Goal: Check status

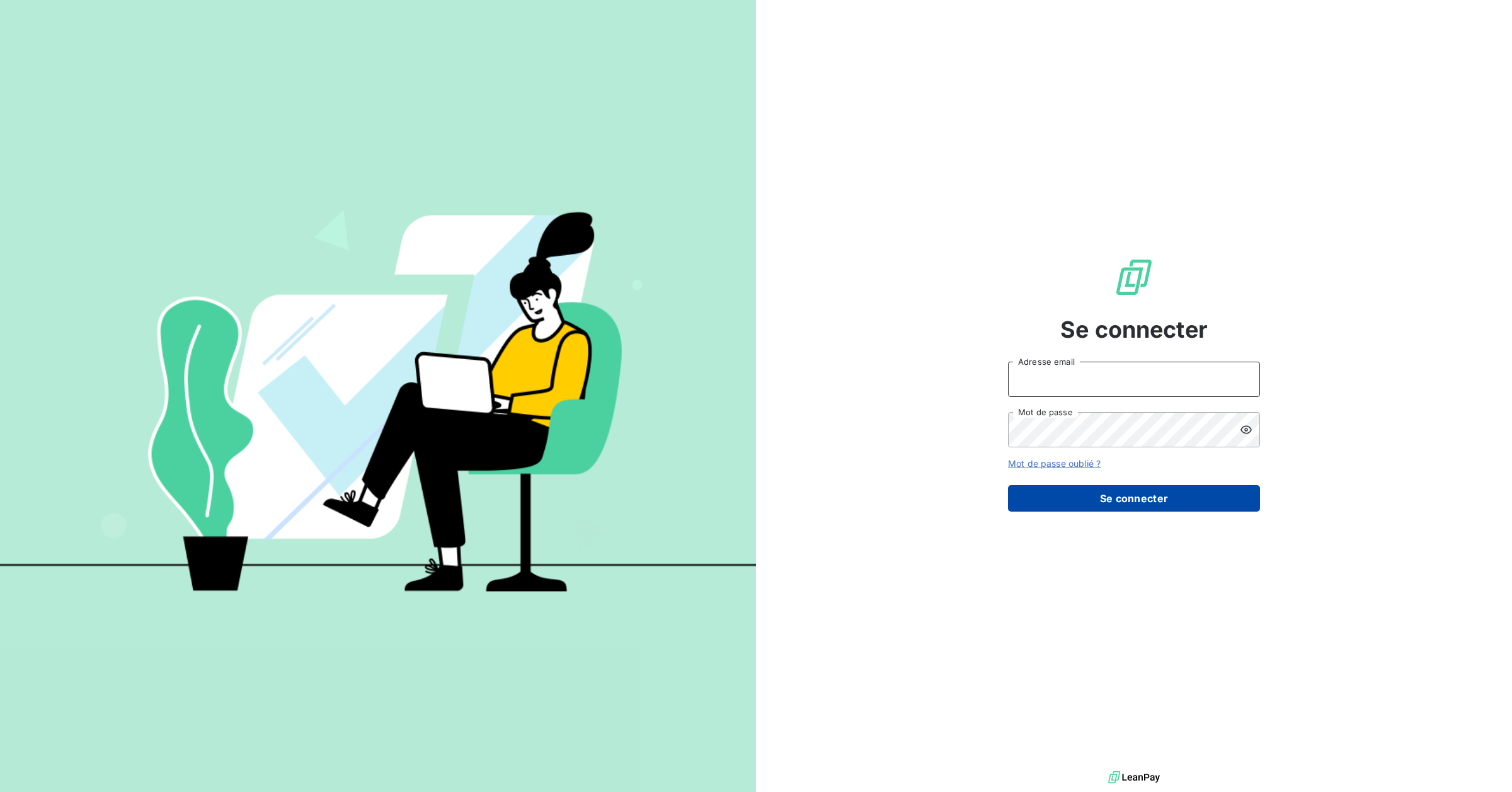
type input "[EMAIL_ADDRESS][DOMAIN_NAME]"
click at [1140, 508] on button "Se connecter" at bounding box center [1134, 498] width 252 height 27
click at [1131, 498] on button "Se connecter" at bounding box center [1134, 498] width 252 height 27
click at [1148, 504] on button "Se connecter" at bounding box center [1134, 498] width 252 height 27
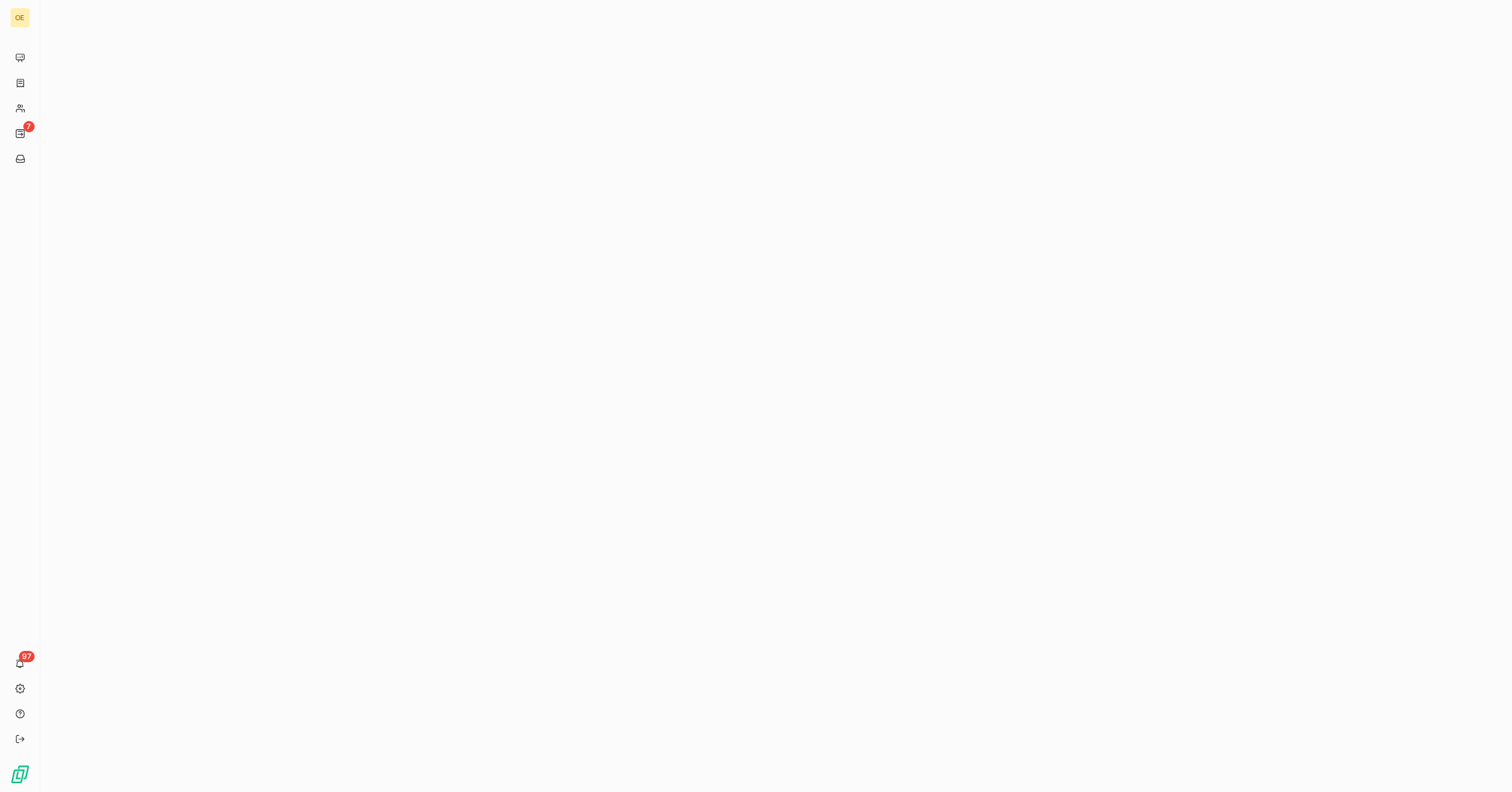
click at [910, 244] on div at bounding box center [776, 396] width 1472 height 792
click at [62, 77] on span "Factures" at bounding box center [46, 83] width 32 height 11
click at [65, 57] on span "Tableau de bord" at bounding box center [59, 58] width 59 height 11
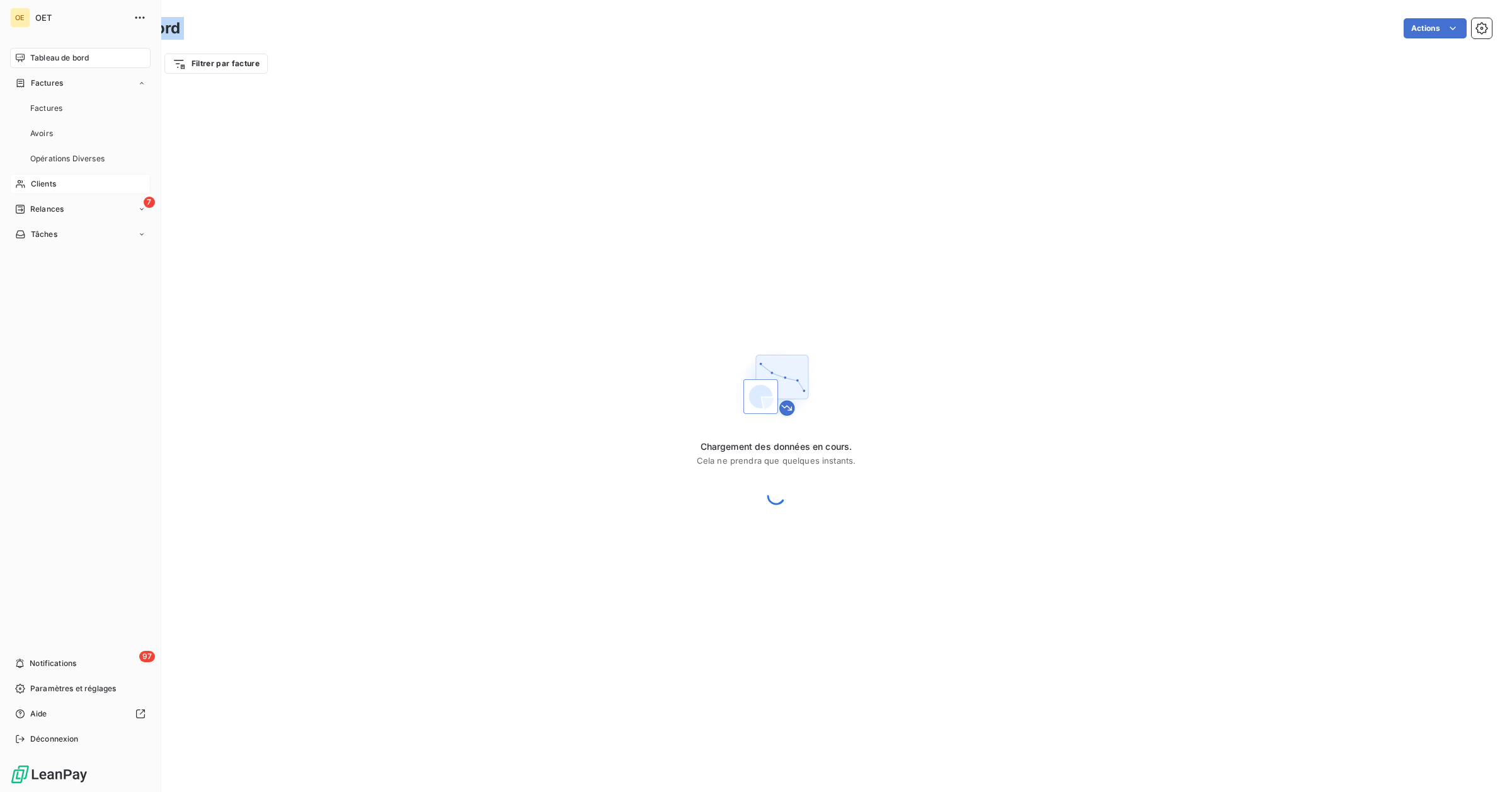
click at [35, 187] on span "Clients" at bounding box center [43, 183] width 25 height 11
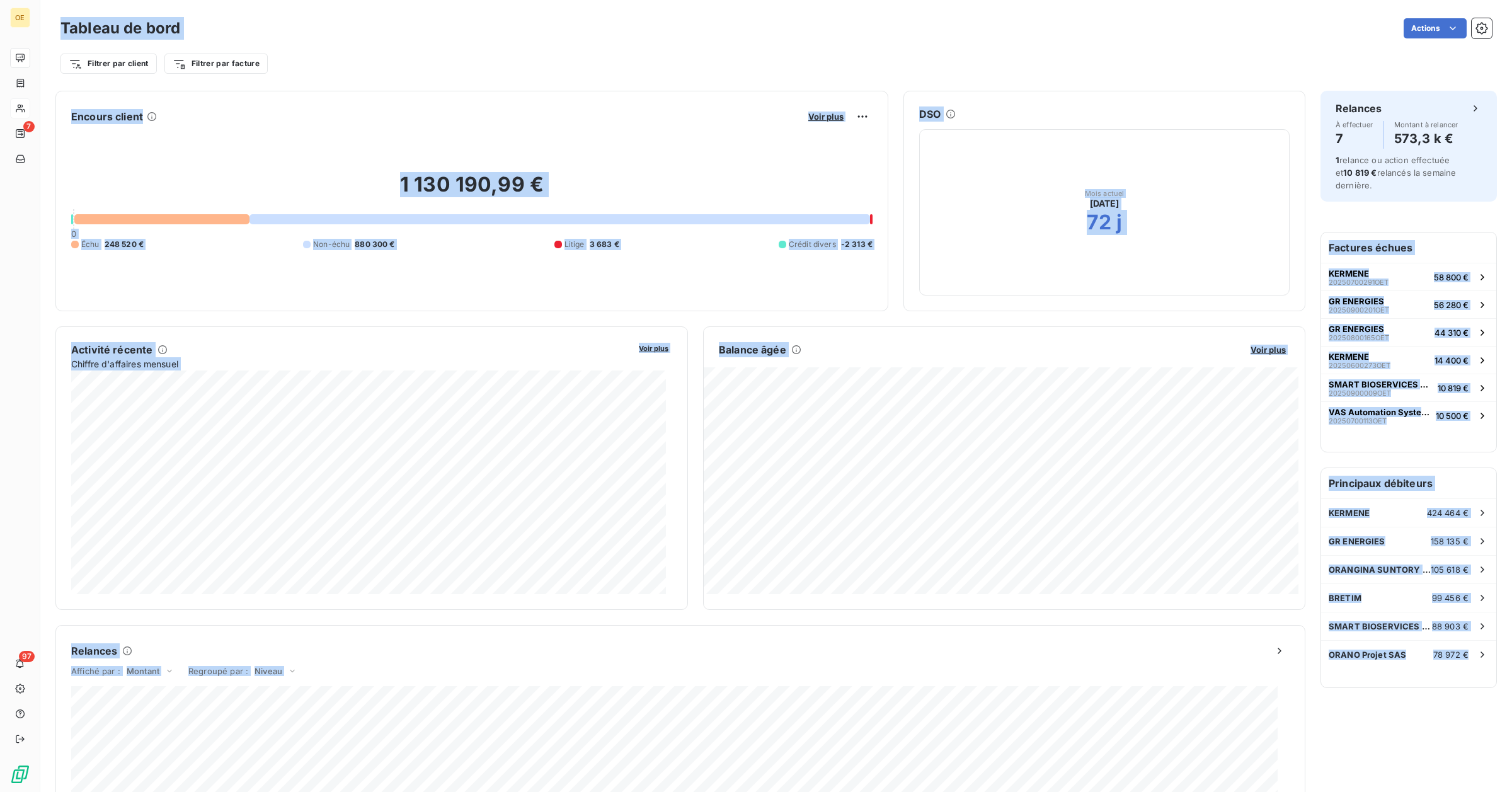
click at [485, 41] on div "Filtrer par client Filtrer par facture" at bounding box center [776, 59] width 1431 height 34
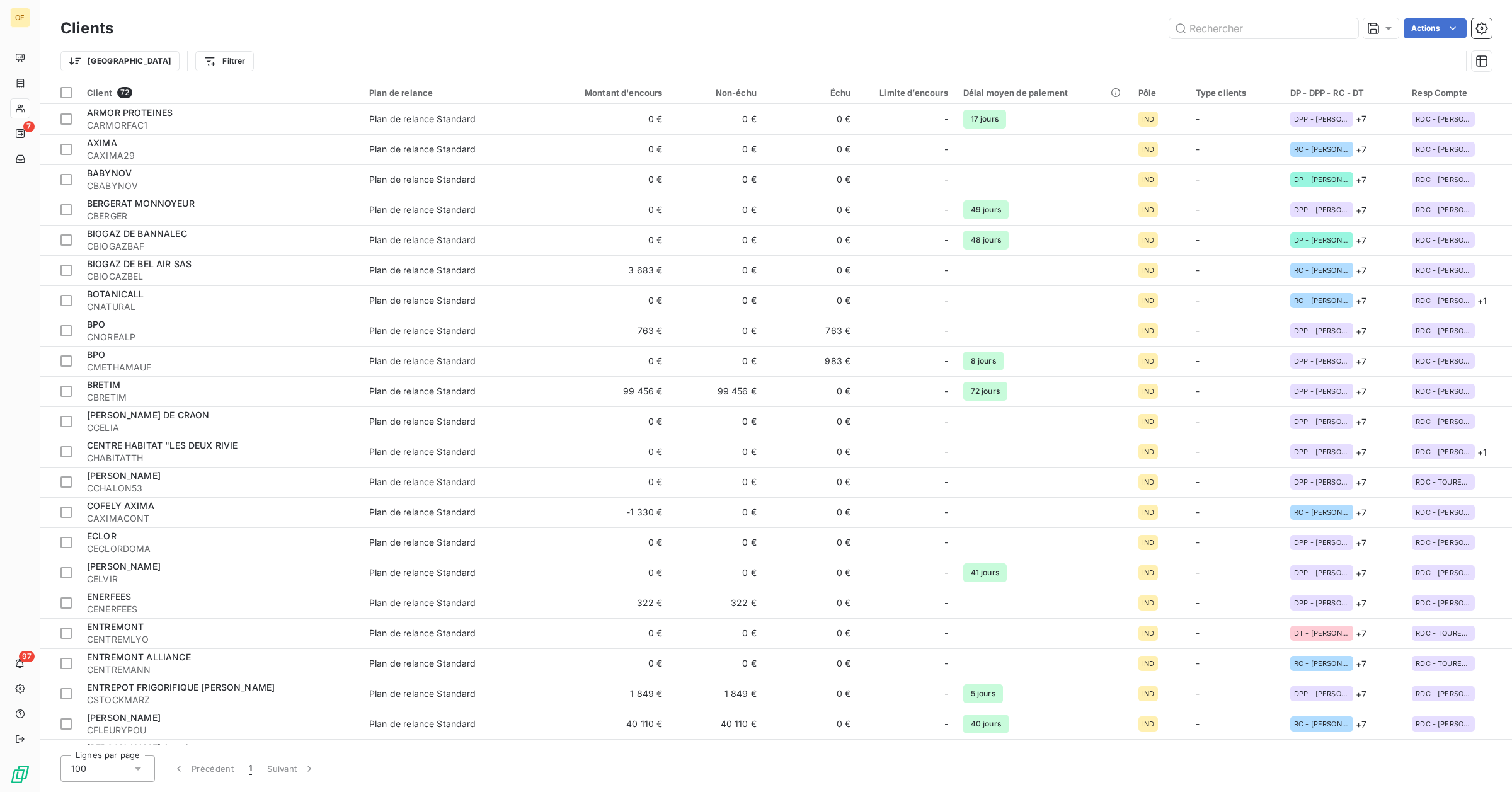
click at [285, 27] on div "Actions" at bounding box center [809, 28] width 1363 height 20
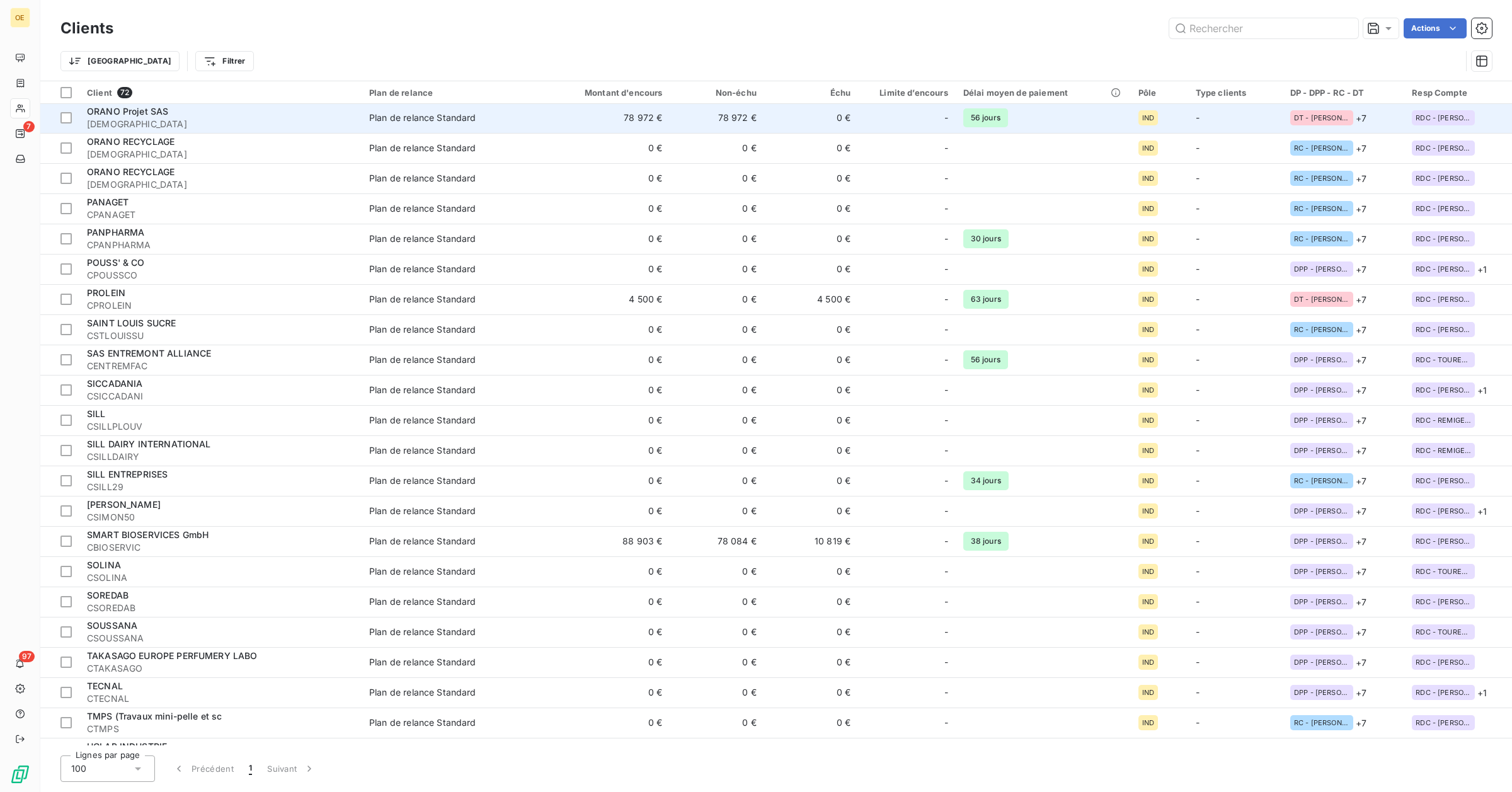
scroll to position [1535, 0]
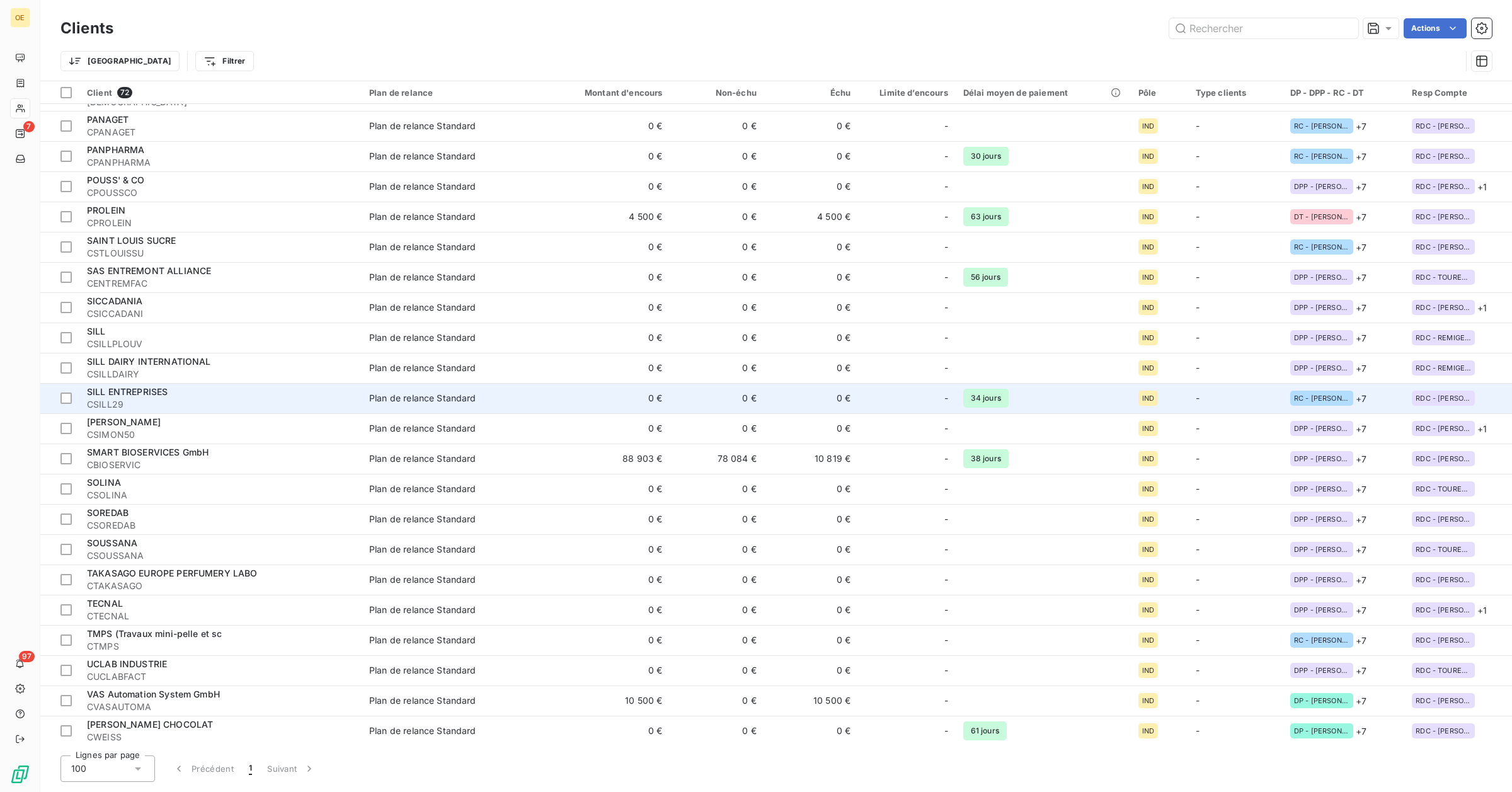
click at [169, 393] on div "SILL ENTREPRISES" at bounding box center [220, 392] width 267 height 13
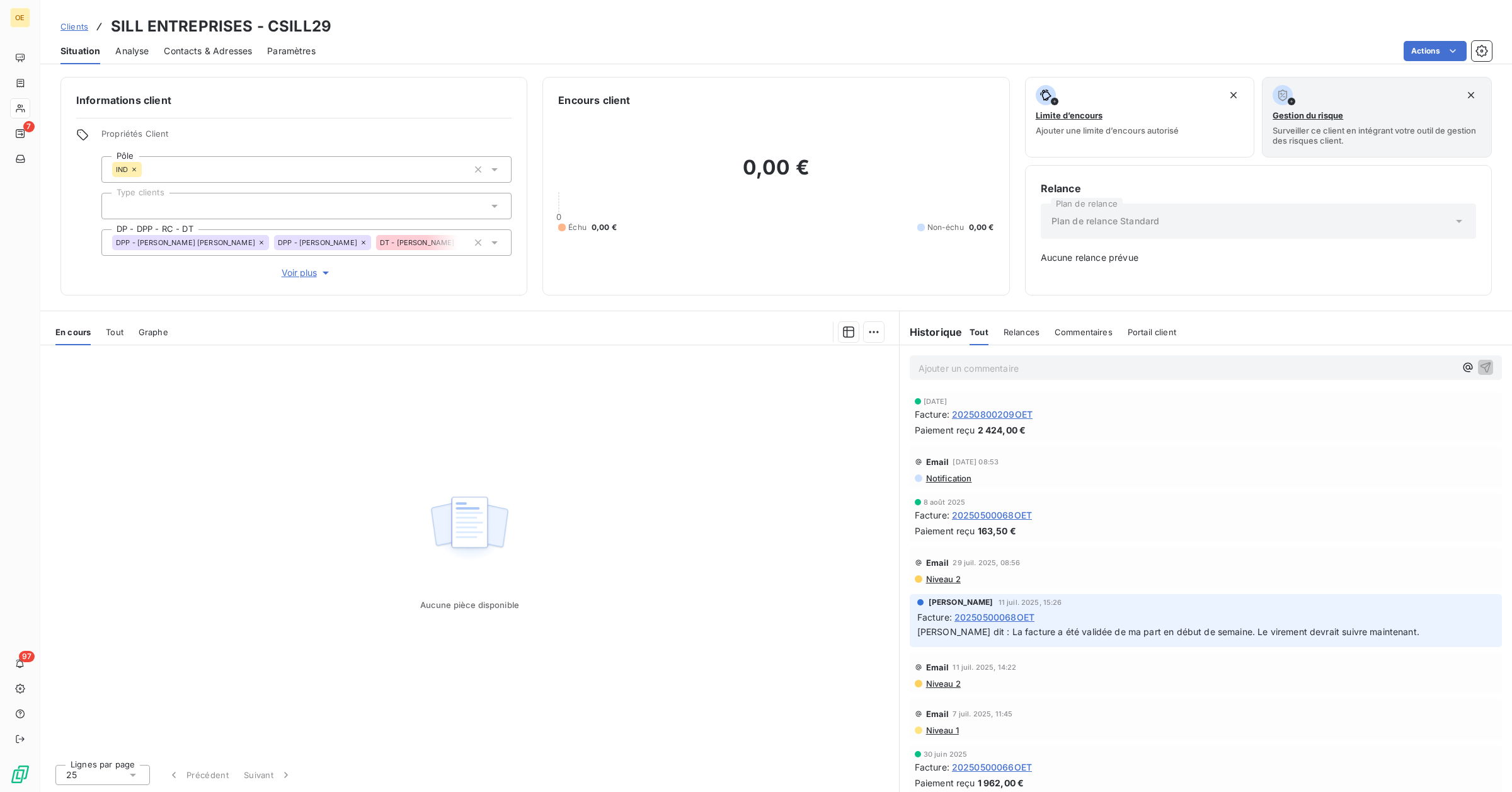
drag, startPoint x: 976, startPoint y: 401, endPoint x: 919, endPoint y: 398, distance: 57.1
click at [919, 398] on div "[DATE]" at bounding box center [1205, 401] width 582 height 8
click at [926, 432] on span "Paiement reçu" at bounding box center [945, 430] width 60 height 13
